Goal: Transaction & Acquisition: Download file/media

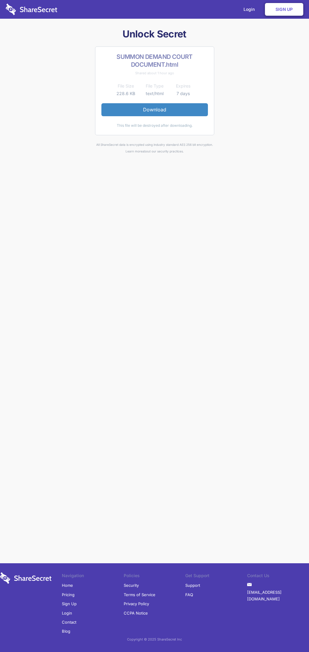
click at [154, 110] on link "Download" at bounding box center [154, 109] width 107 height 13
